Goal: Information Seeking & Learning: Learn about a topic

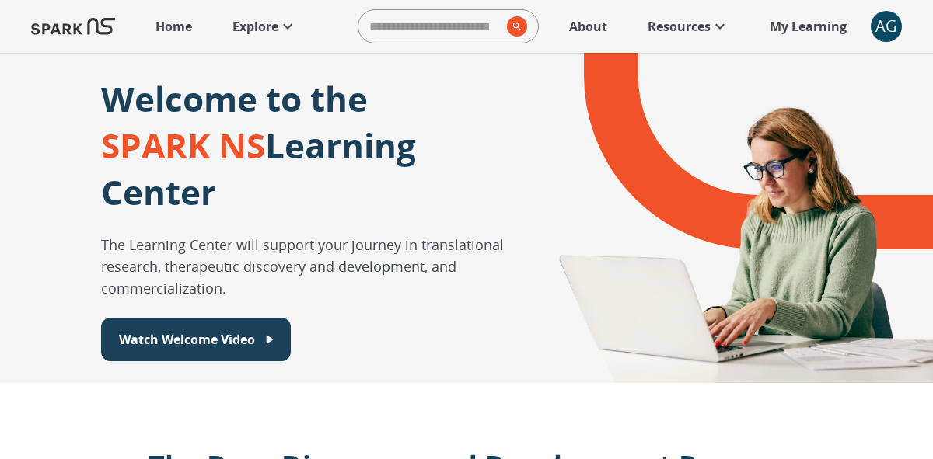
click at [262, 33] on p "Explore" at bounding box center [255, 26] width 46 height 19
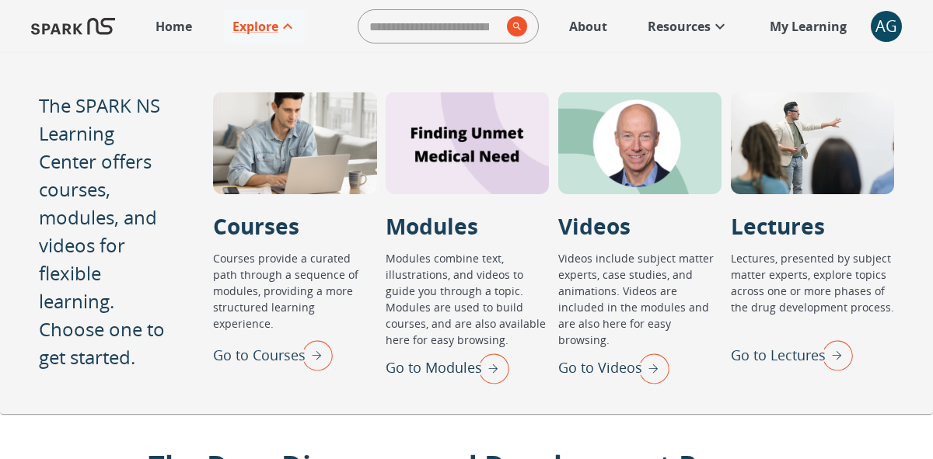
click at [329, 357] on img "Go to Courses" at bounding box center [313, 355] width 39 height 40
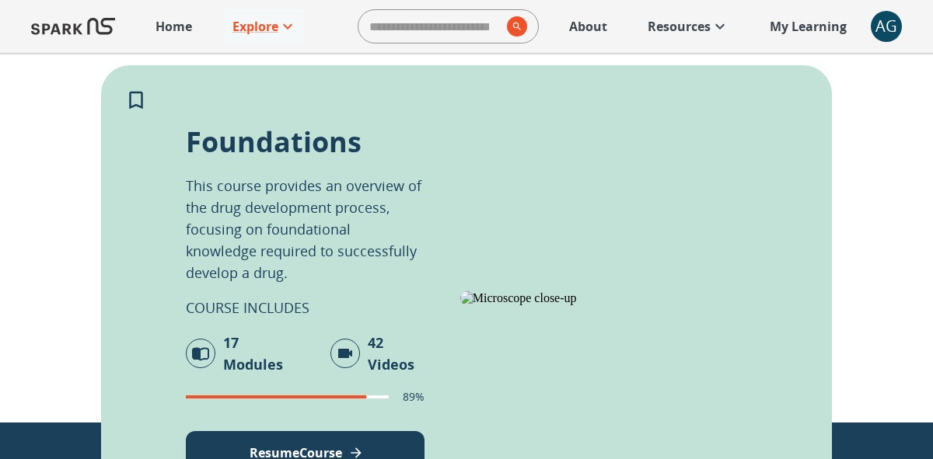
scroll to position [227, 0]
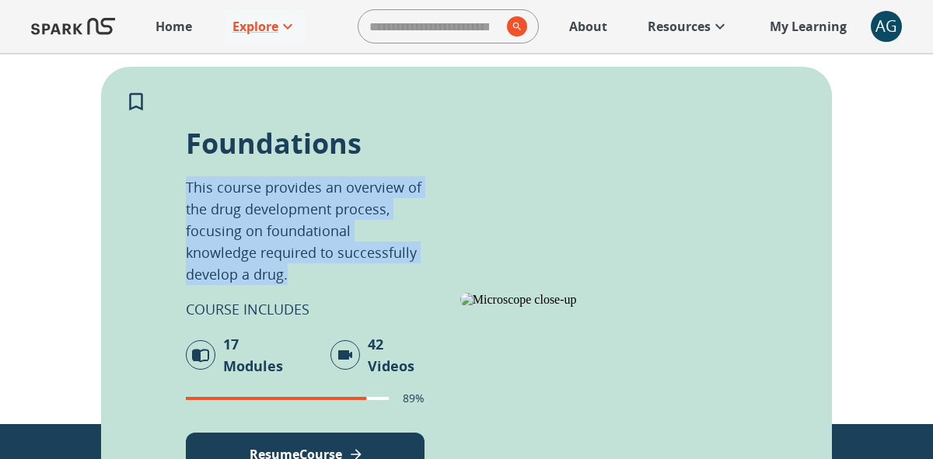
drag, startPoint x: 241, startPoint y: 271, endPoint x: 189, endPoint y: 183, distance: 101.5
click at [189, 183] on p "This course provides an overview of the drug development process, focusing on f…" at bounding box center [305, 230] width 239 height 109
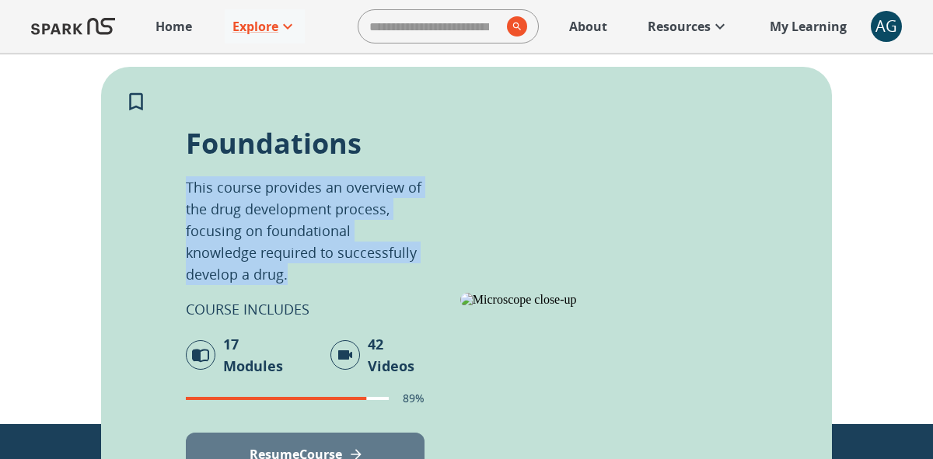
click at [274, 451] on p "Resume Course" at bounding box center [296, 454] width 93 height 19
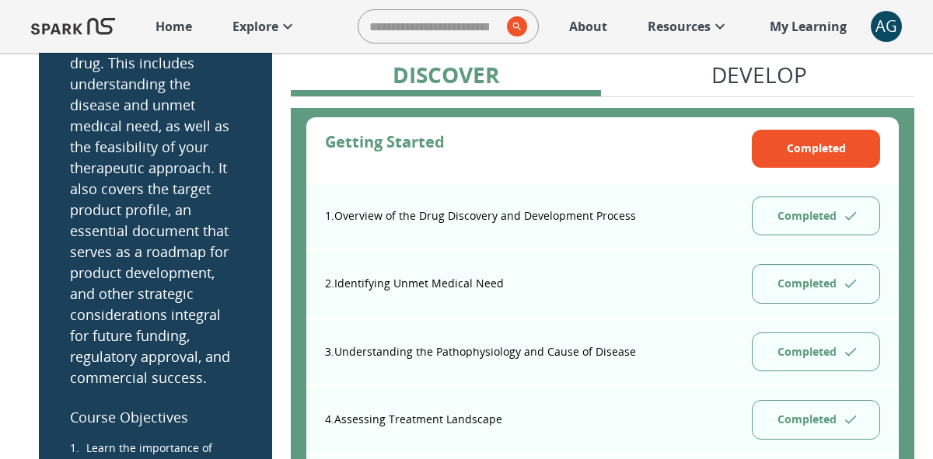
scroll to position [265, 0]
